Goal: Transaction & Acquisition: Purchase product/service

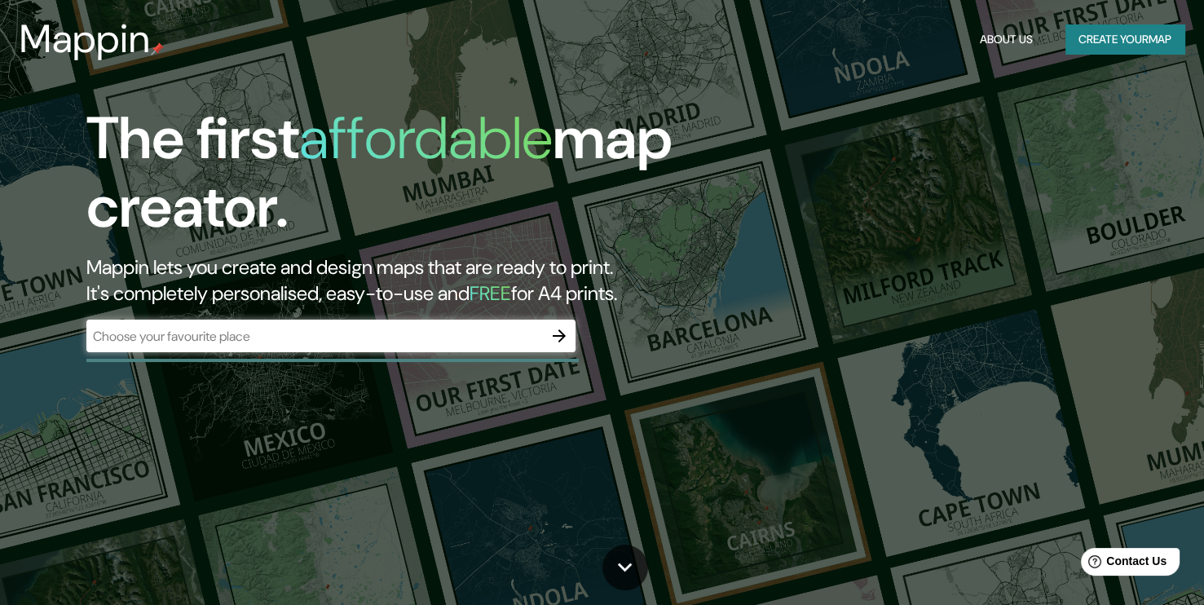
click at [310, 325] on div "​" at bounding box center [330, 336] width 489 height 33
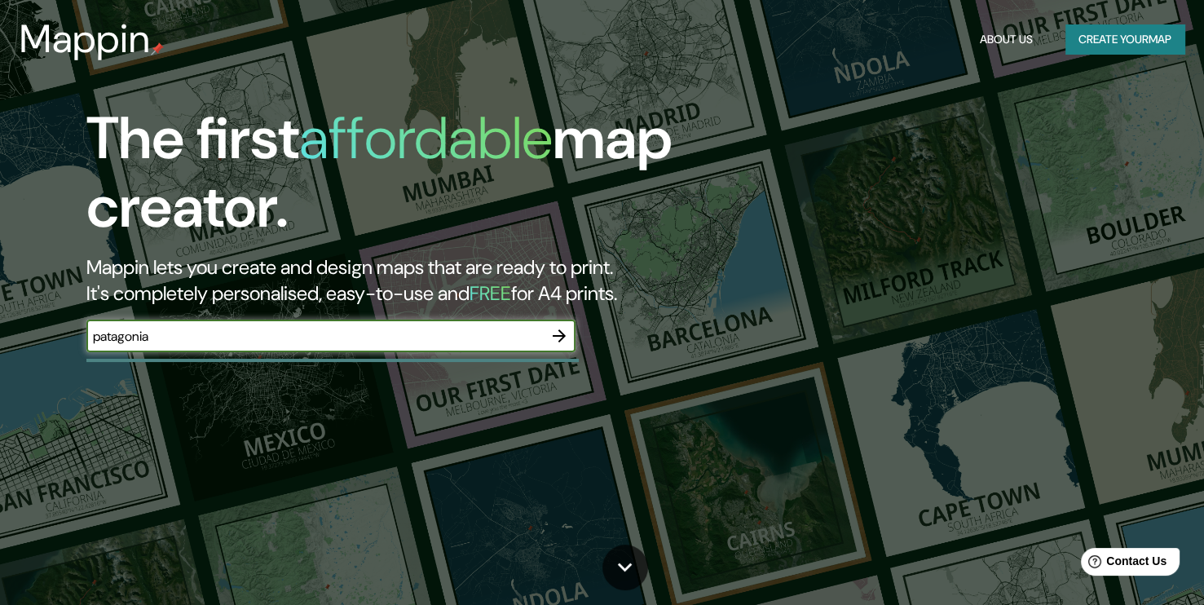
type input "patagonia"
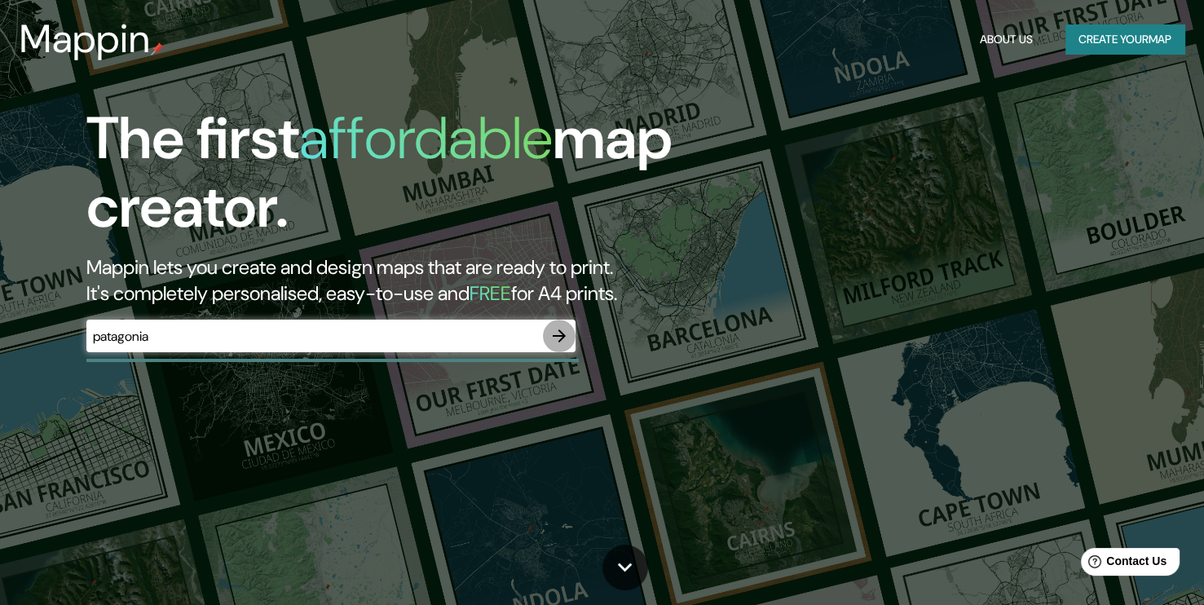
click at [562, 340] on icon "button" at bounding box center [560, 336] width 20 height 20
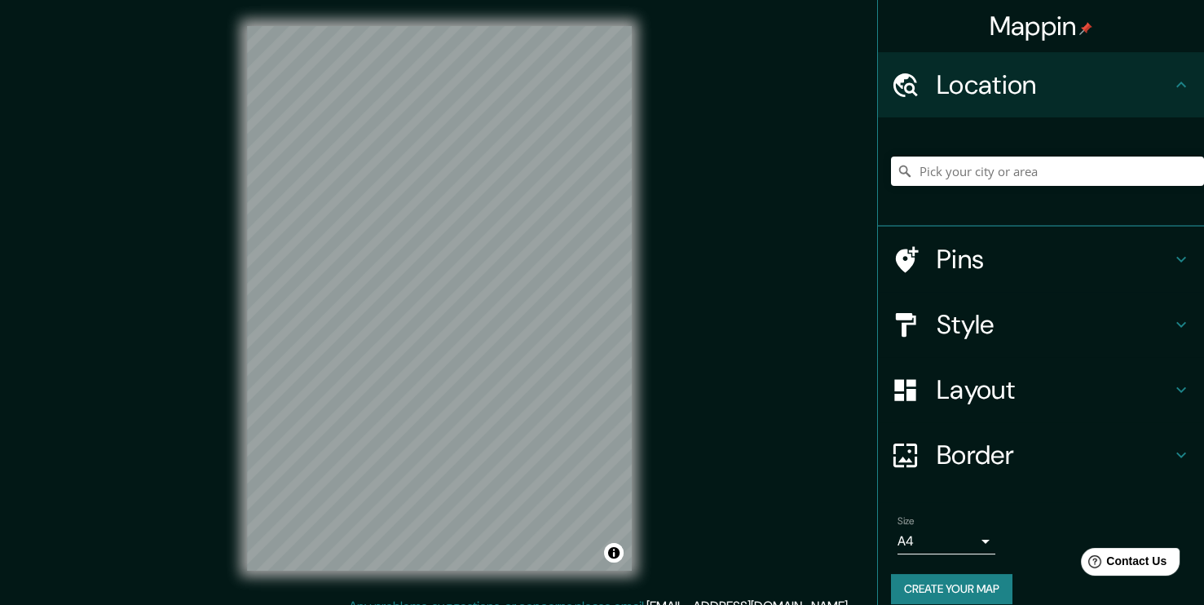
click at [877, 202] on div "Mappin Location Pins Style Layout Border Choose a border. Hint : you can make l…" at bounding box center [602, 311] width 1204 height 623
click at [653, 135] on div "© Mapbox © OpenStreetMap Improve this map" at bounding box center [439, 298] width 437 height 597
click at [637, 0] on html "Mappin Location Pins Style Layout Border Choose a border. Hint : you can make l…" at bounding box center [602, 302] width 1204 height 605
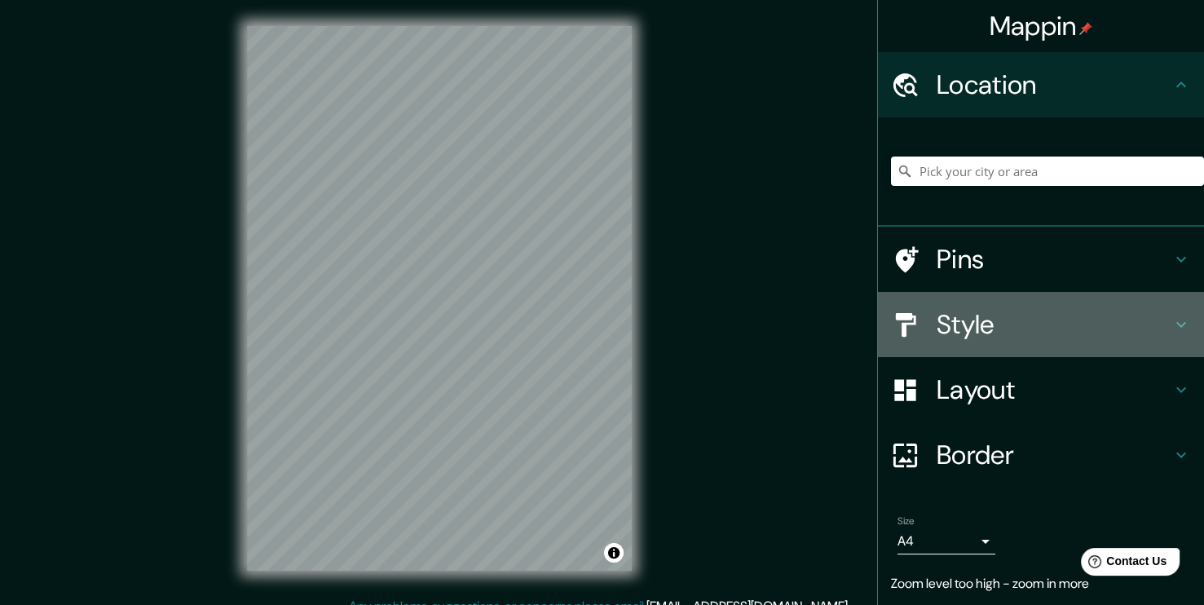
click at [919, 341] on div "Style" at bounding box center [1041, 324] width 326 height 65
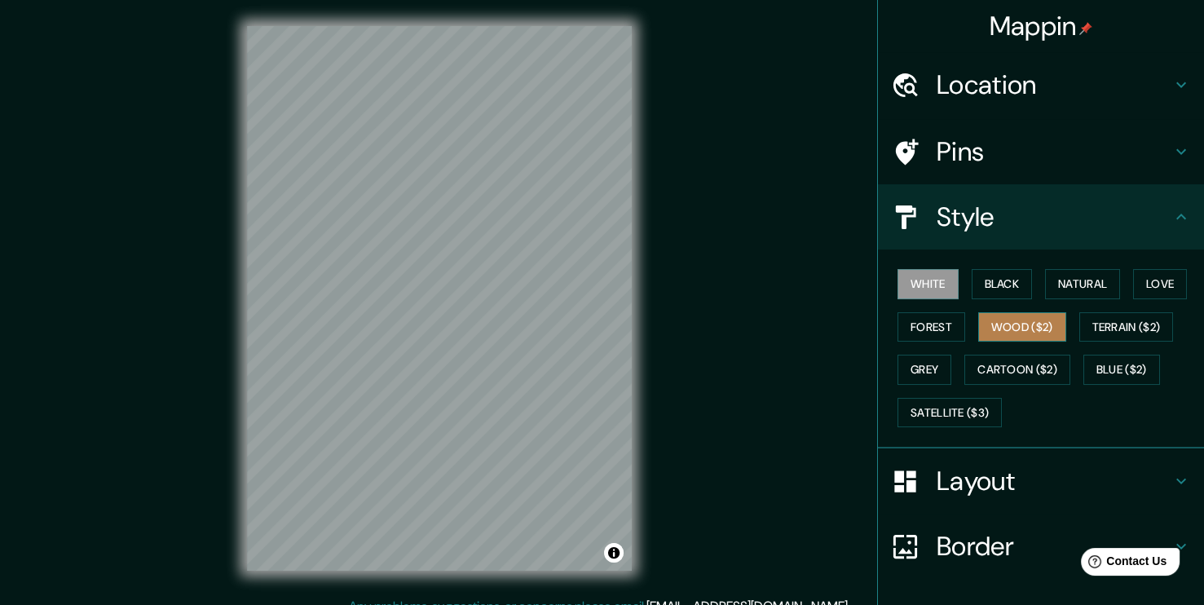
click at [1021, 330] on button "Wood ($2)" at bounding box center [1023, 327] width 88 height 30
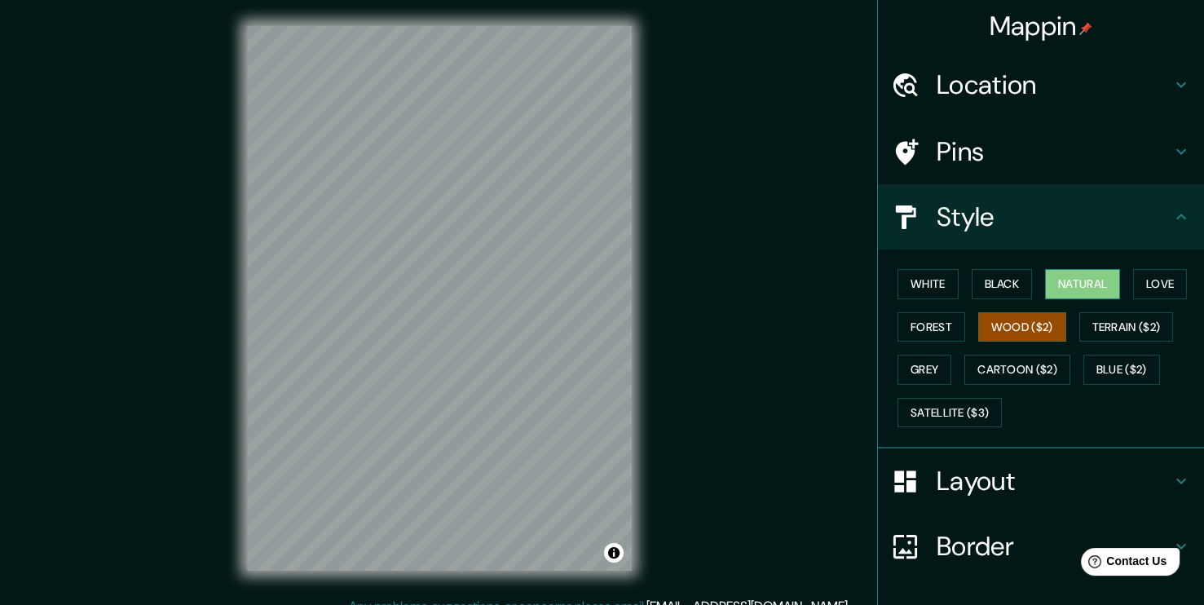
click at [1075, 276] on button "Natural" at bounding box center [1082, 284] width 75 height 30
click at [996, 288] on button "Black" at bounding box center [1002, 284] width 61 height 30
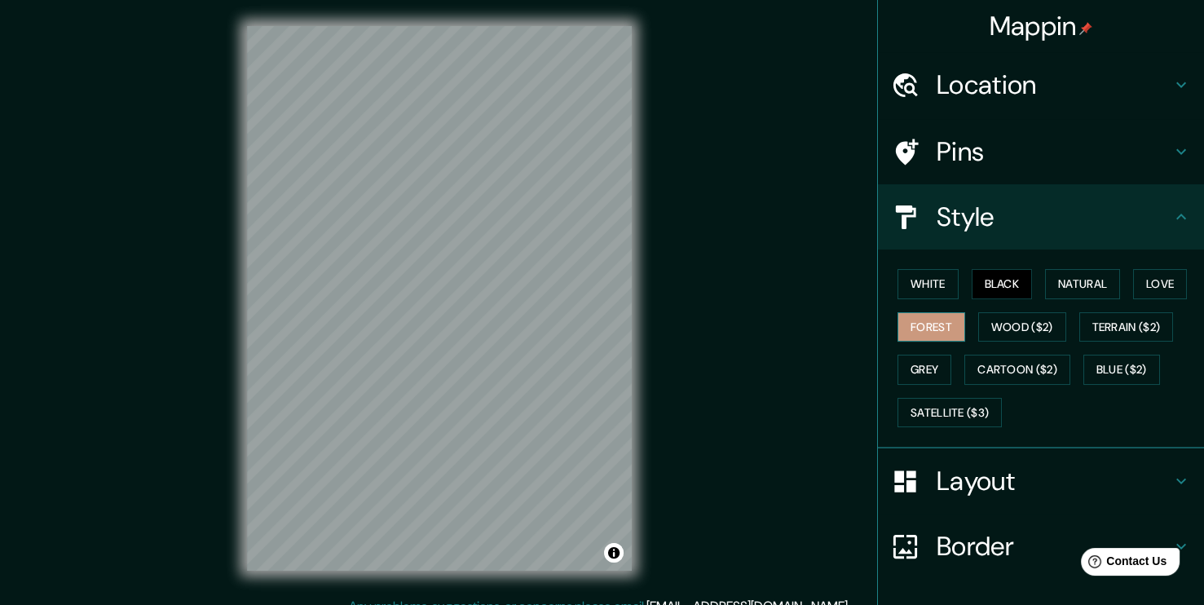
click at [942, 325] on button "Forest" at bounding box center [932, 327] width 68 height 30
click at [1118, 328] on button "Terrain ($2)" at bounding box center [1127, 327] width 95 height 30
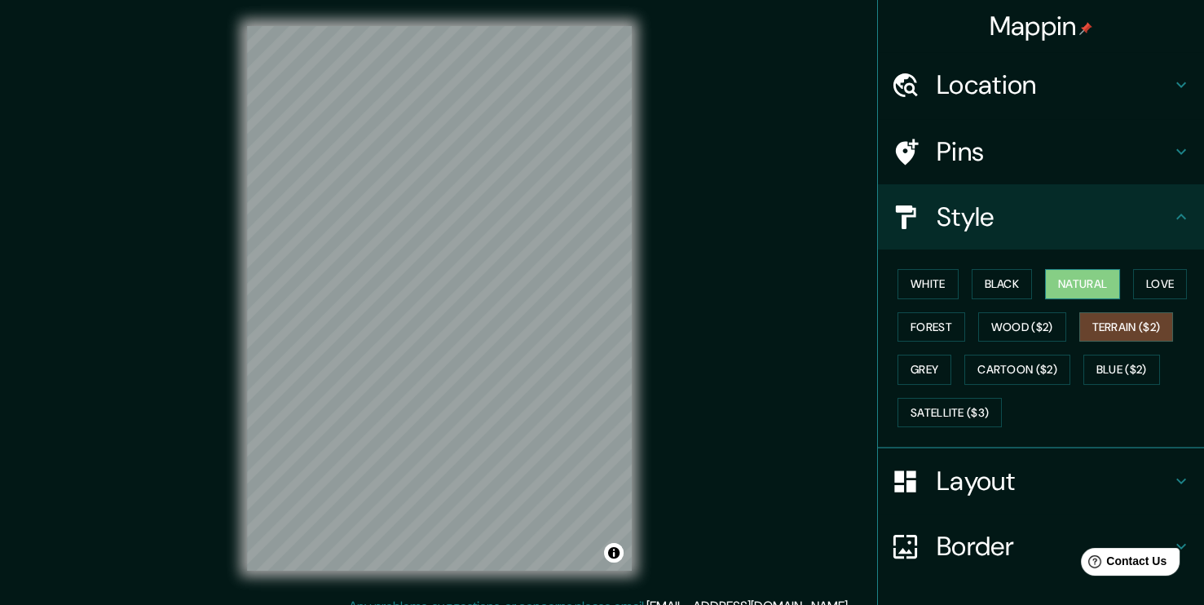
click at [1075, 289] on button "Natural" at bounding box center [1082, 284] width 75 height 30
click at [595, 338] on div "© Mapbox © OpenStreetMap Improve this map" at bounding box center [439, 298] width 437 height 597
click at [908, 370] on button "Grey" at bounding box center [925, 370] width 54 height 30
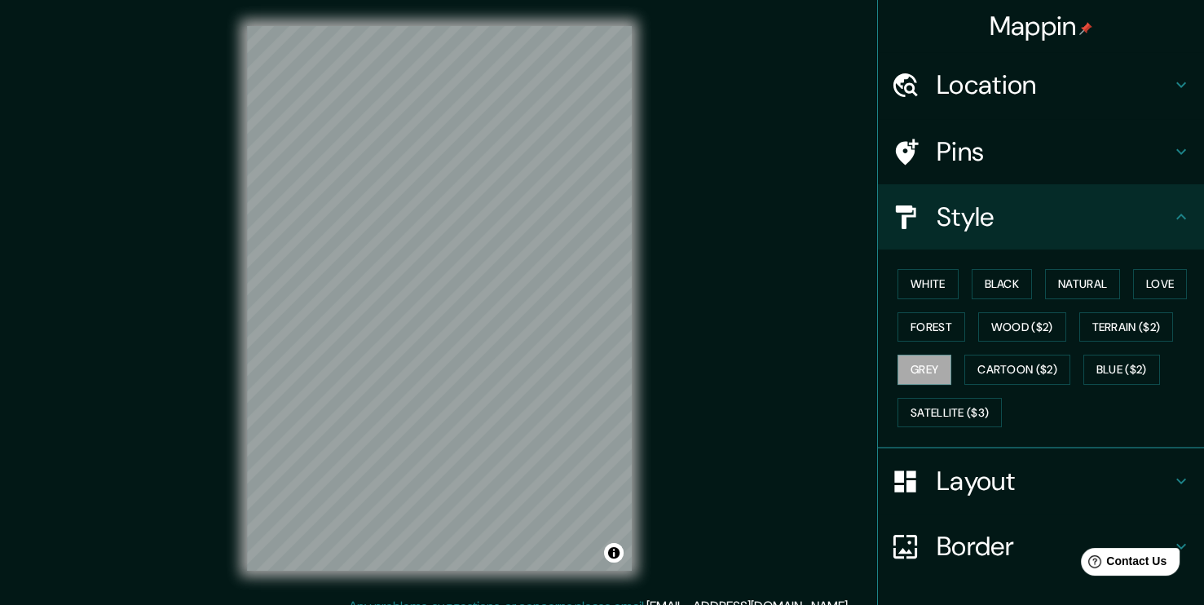
click at [639, 299] on div "© Mapbox © OpenStreetMap Improve this map" at bounding box center [439, 298] width 437 height 597
click at [906, 294] on button "White" at bounding box center [928, 284] width 61 height 30
click at [961, 299] on div "White Black Natural Love Forest Wood ($2) Terrain ($2) Grey Cartoon ($2) Blue (…" at bounding box center [1047, 348] width 313 height 171
click at [991, 286] on button "Black" at bounding box center [1002, 284] width 61 height 30
click at [1106, 286] on button "Natural" at bounding box center [1082, 284] width 75 height 30
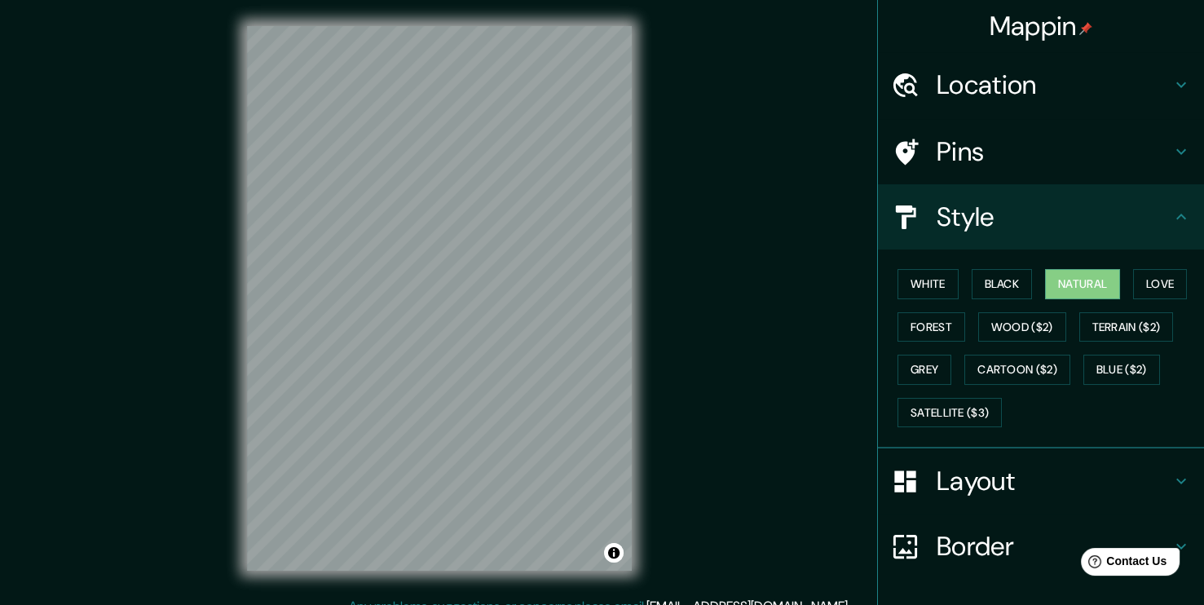
click at [610, 338] on div "© Mapbox © OpenStreetMap Improve this map" at bounding box center [439, 298] width 437 height 597
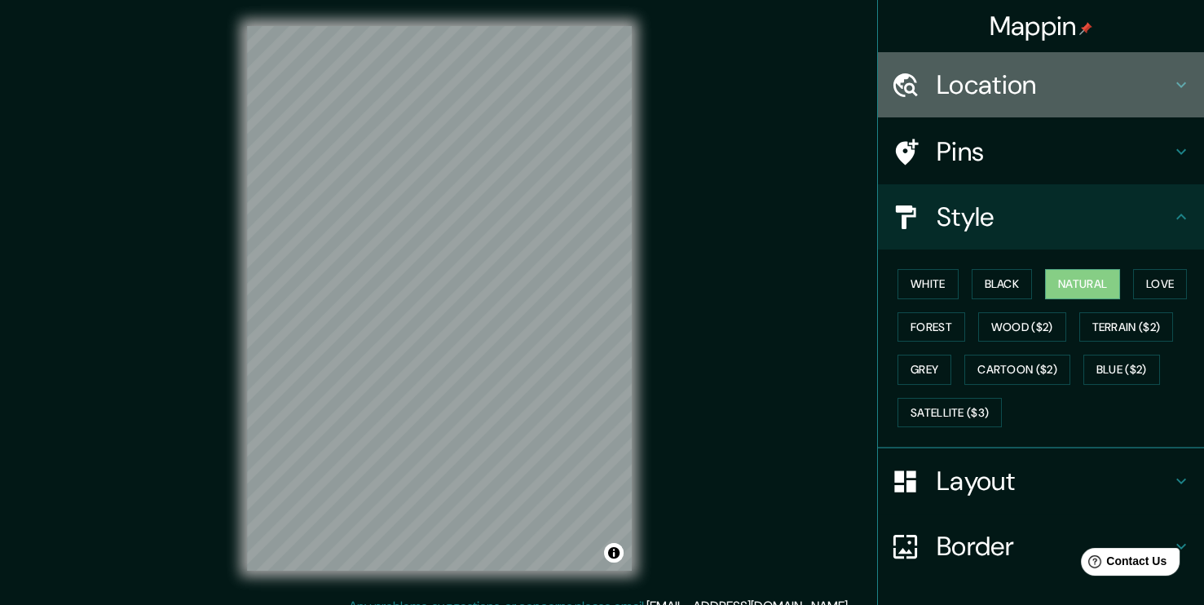
click at [1132, 101] on div "Location" at bounding box center [1041, 84] width 326 height 65
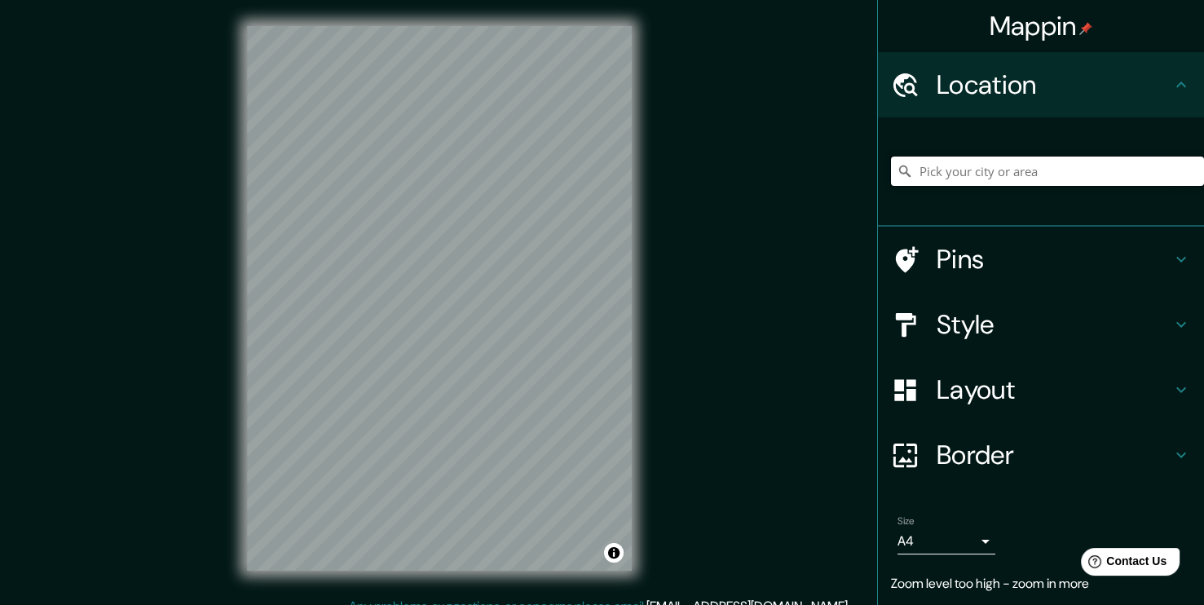
click at [1023, 174] on input "Pick your city or area" at bounding box center [1047, 171] width 313 height 29
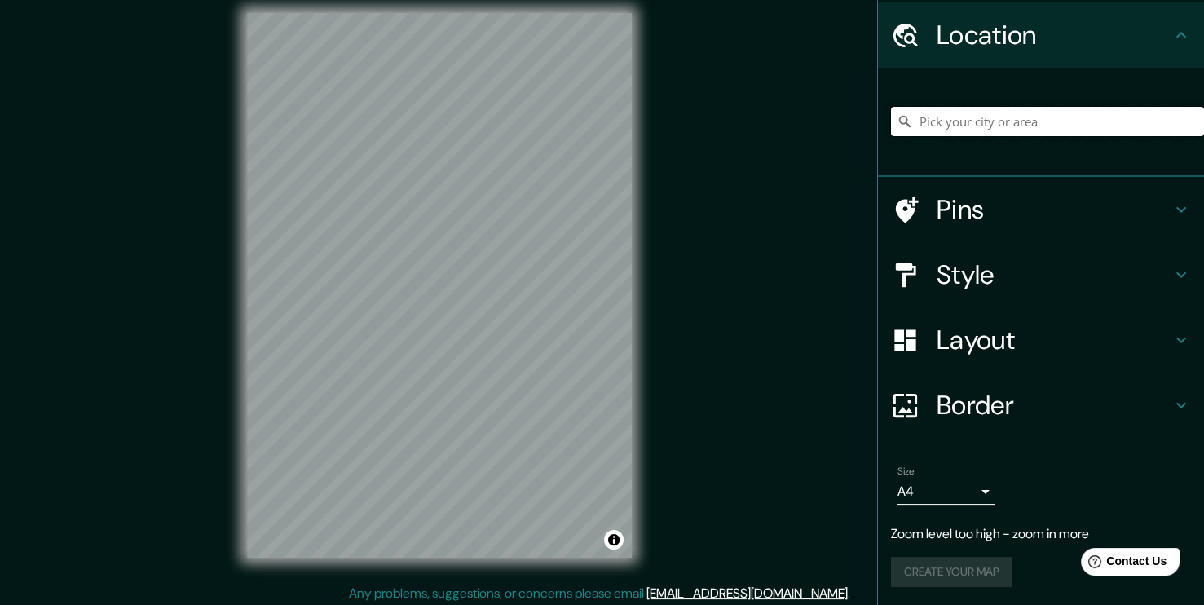
scroll to position [17, 0]
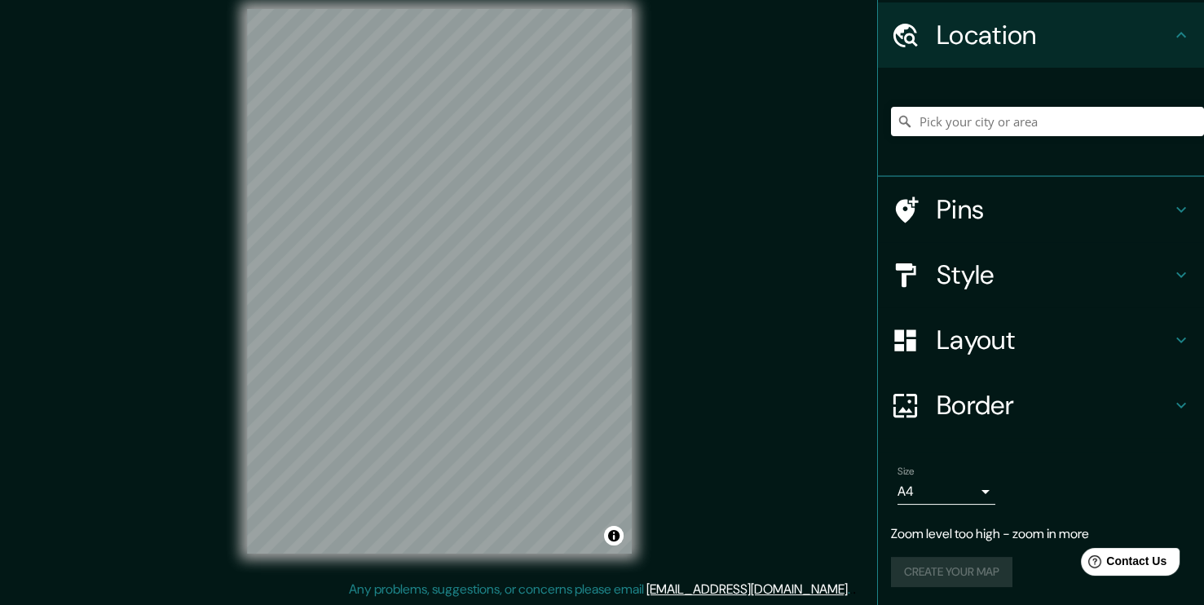
click at [971, 407] on h4 "Border" at bounding box center [1054, 405] width 235 height 33
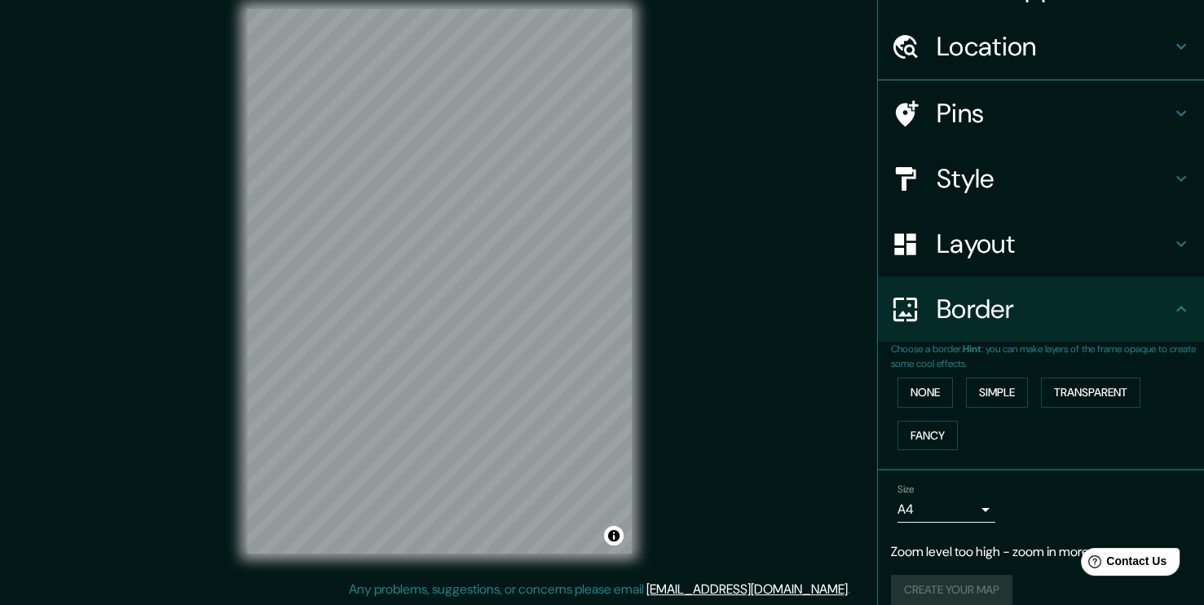
scroll to position [50, 0]
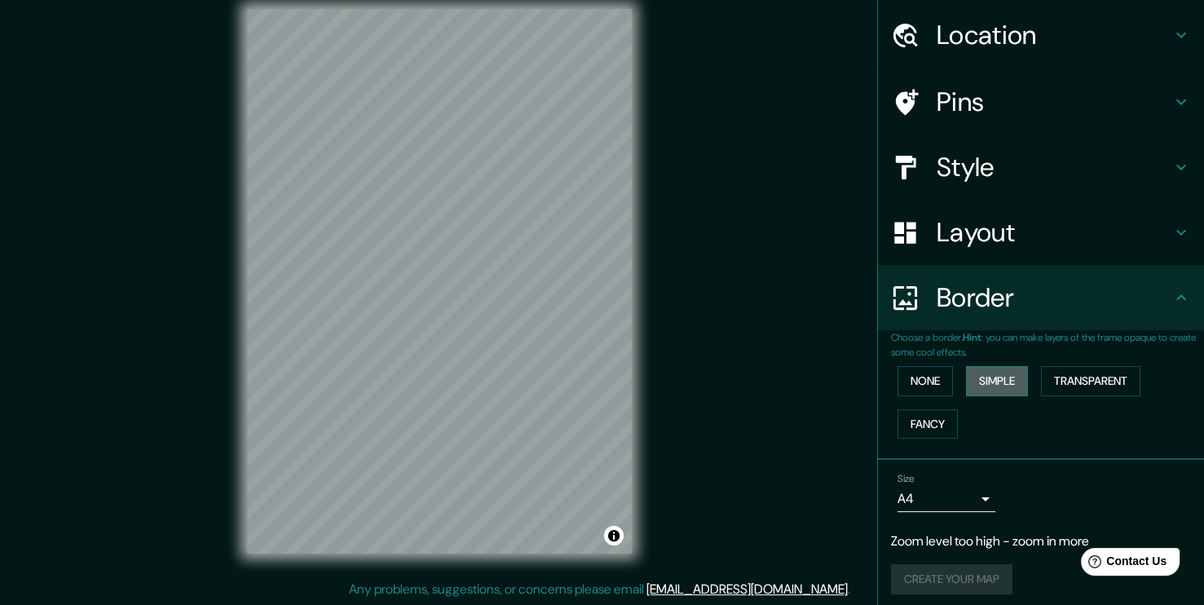
click at [1001, 391] on button "Simple" at bounding box center [997, 381] width 62 height 30
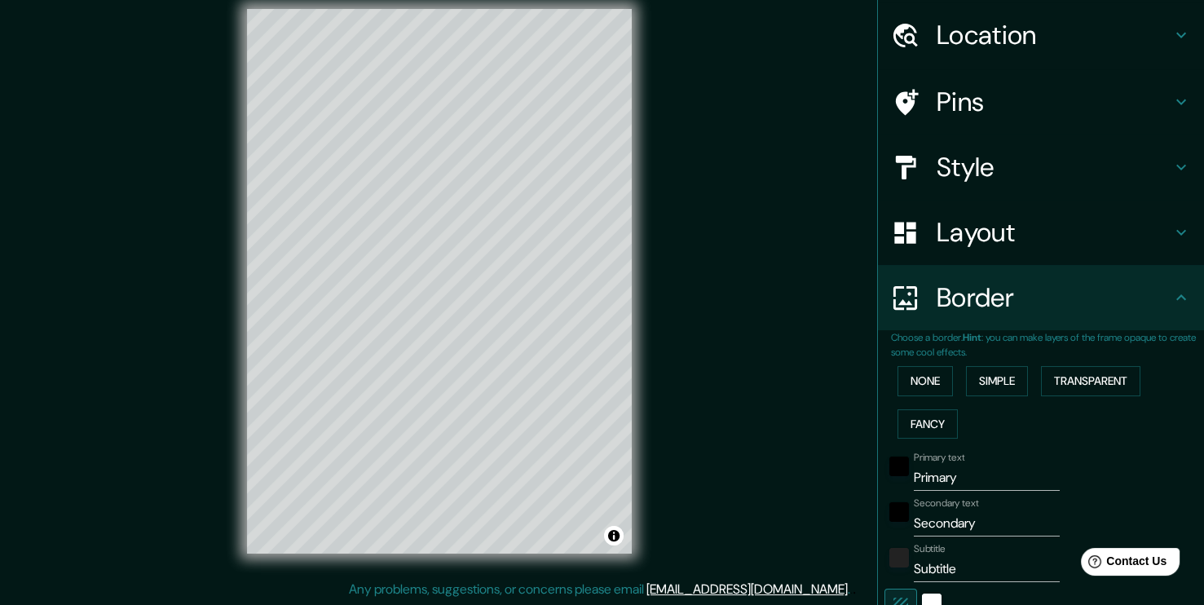
click at [925, 396] on div "None Simple Transparent Fancy" at bounding box center [1047, 403] width 313 height 86
click at [926, 411] on button "Fancy" at bounding box center [928, 424] width 60 height 30
click at [909, 393] on button "None" at bounding box center [925, 381] width 55 height 30
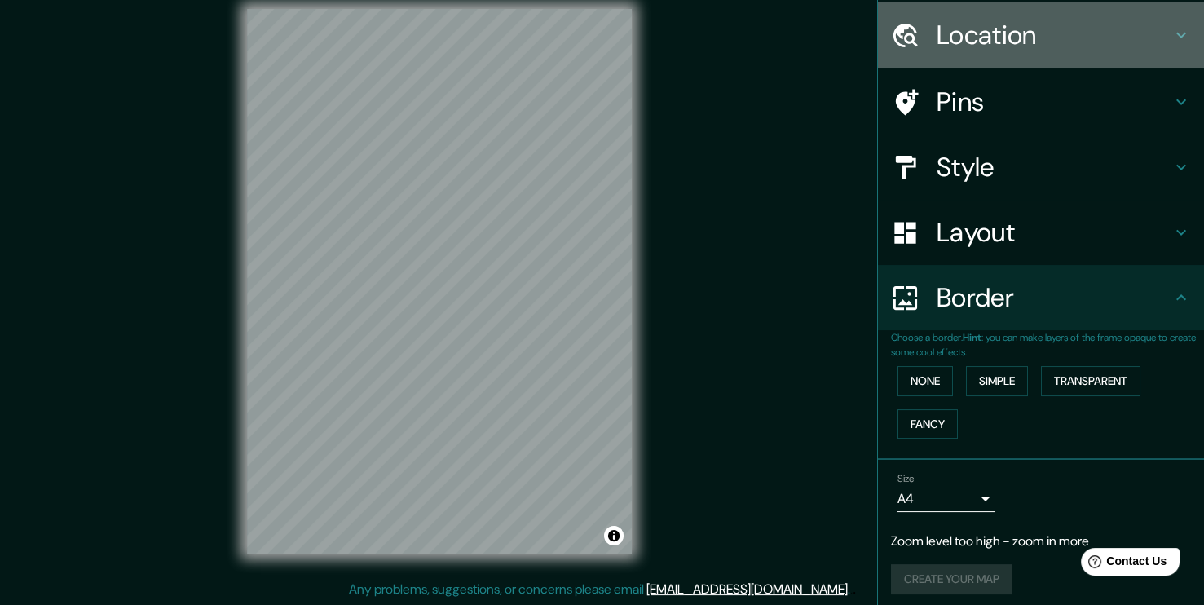
click at [1178, 45] on div "Location" at bounding box center [1041, 34] width 326 height 65
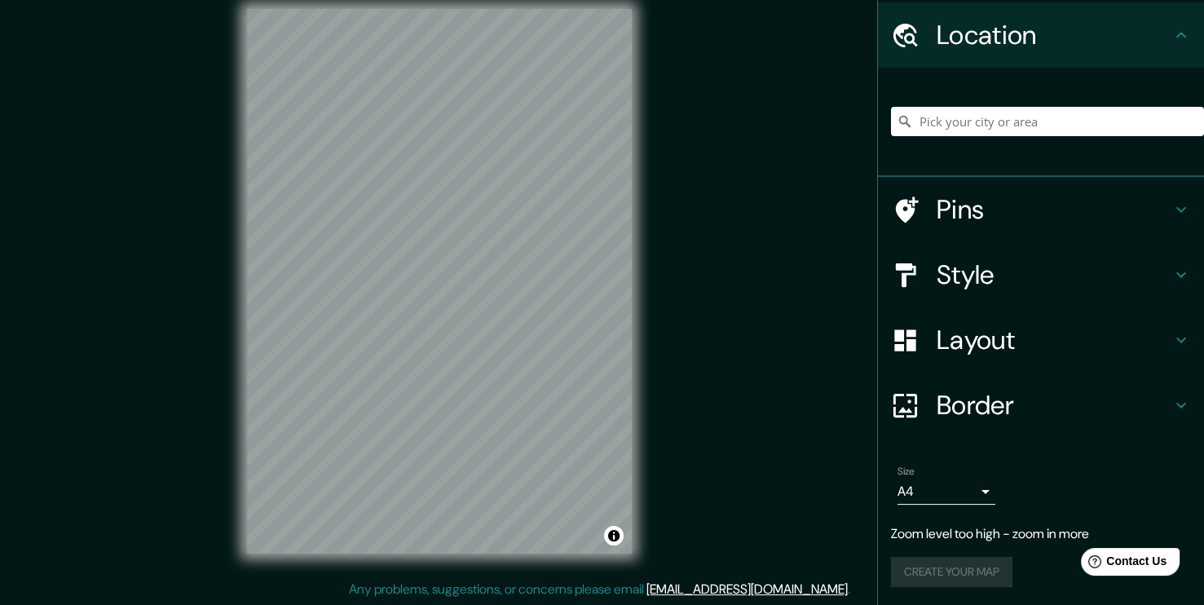
click at [1172, 210] on icon at bounding box center [1182, 210] width 20 height 20
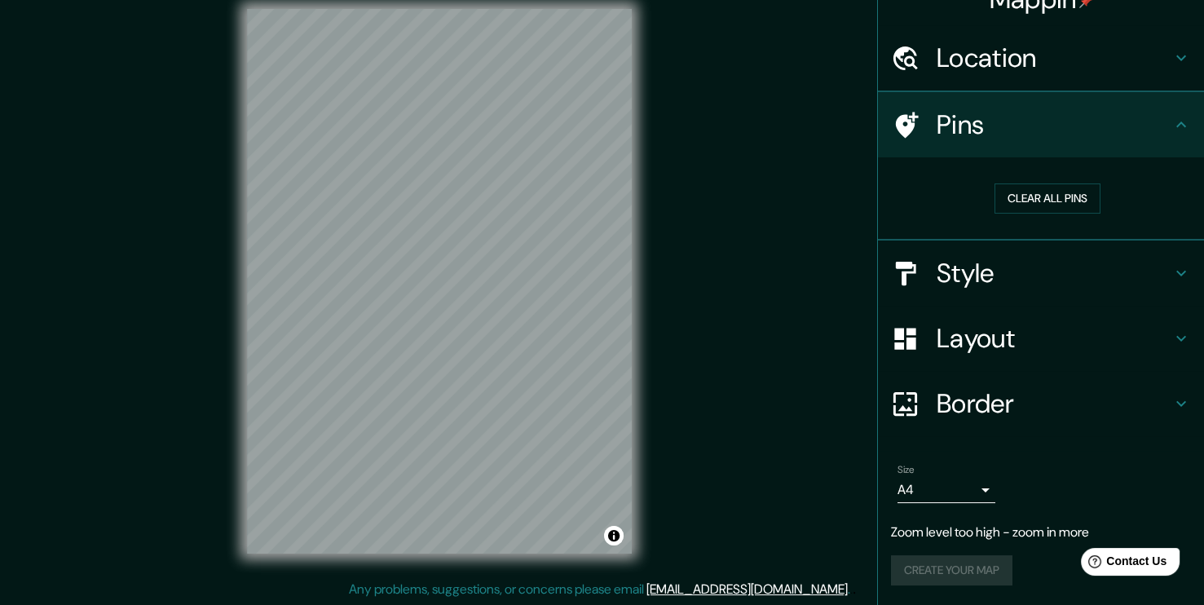
scroll to position [25, 0]
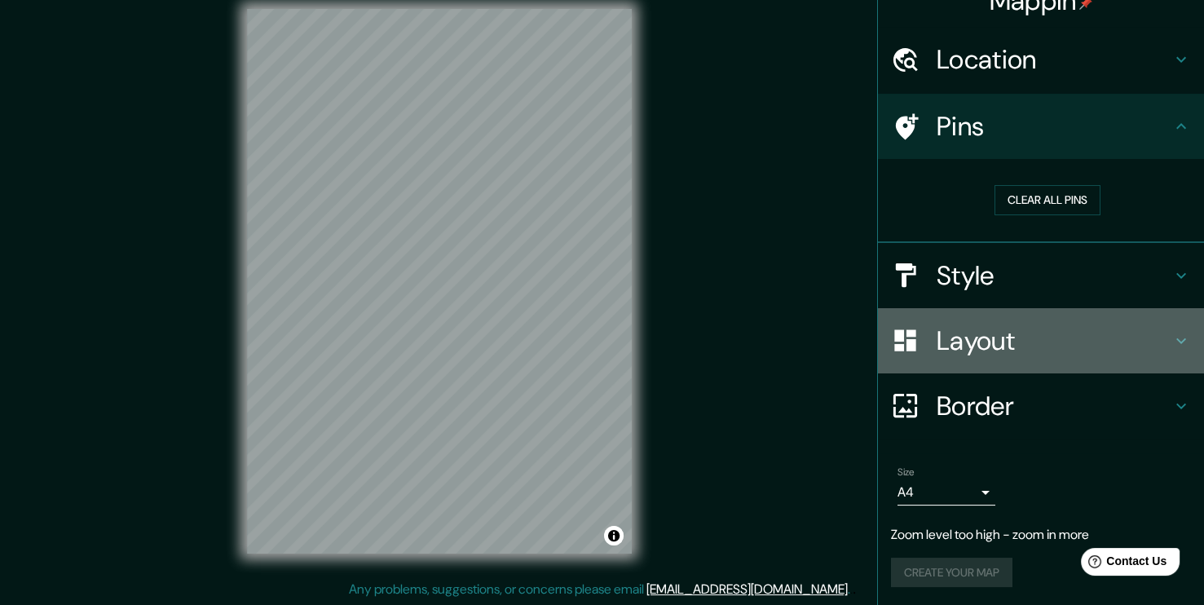
click at [1171, 351] on div "Layout" at bounding box center [1041, 340] width 326 height 65
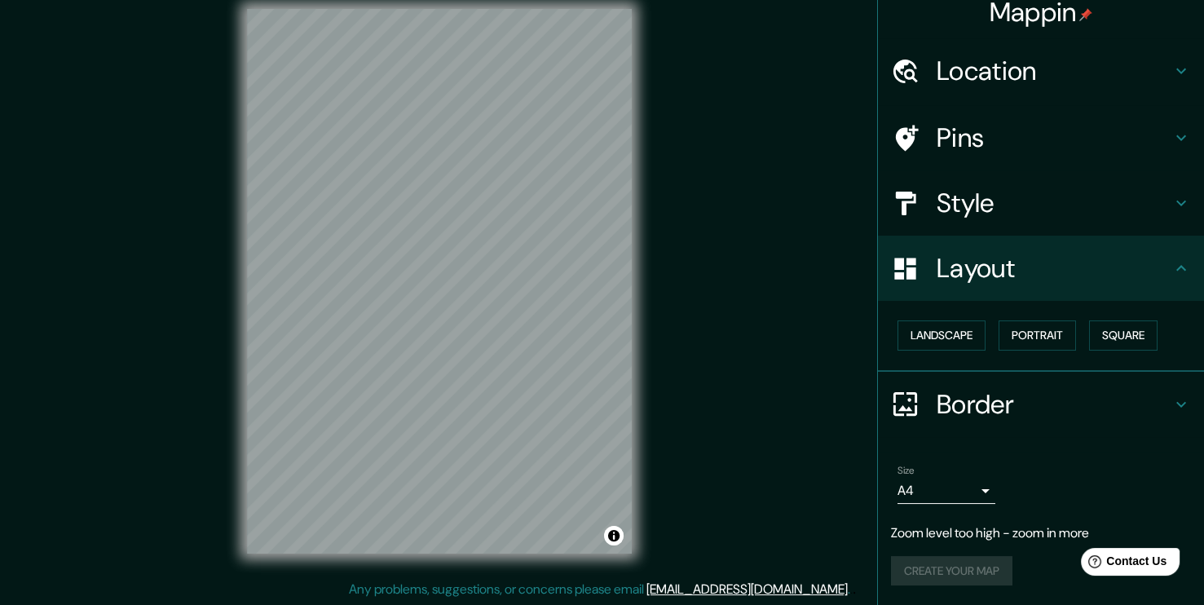
scroll to position [12, 0]
click at [934, 338] on button "Landscape" at bounding box center [942, 337] width 88 height 30
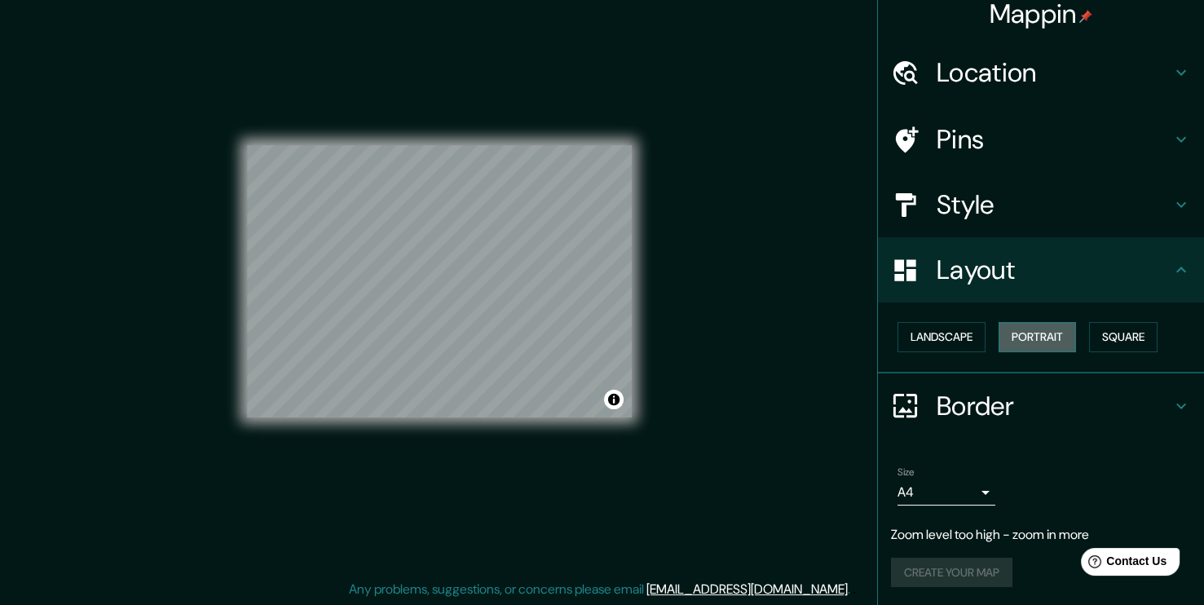
click at [1016, 347] on button "Portrait" at bounding box center [1037, 337] width 77 height 30
